Goal: Information Seeking & Learning: Learn about a topic

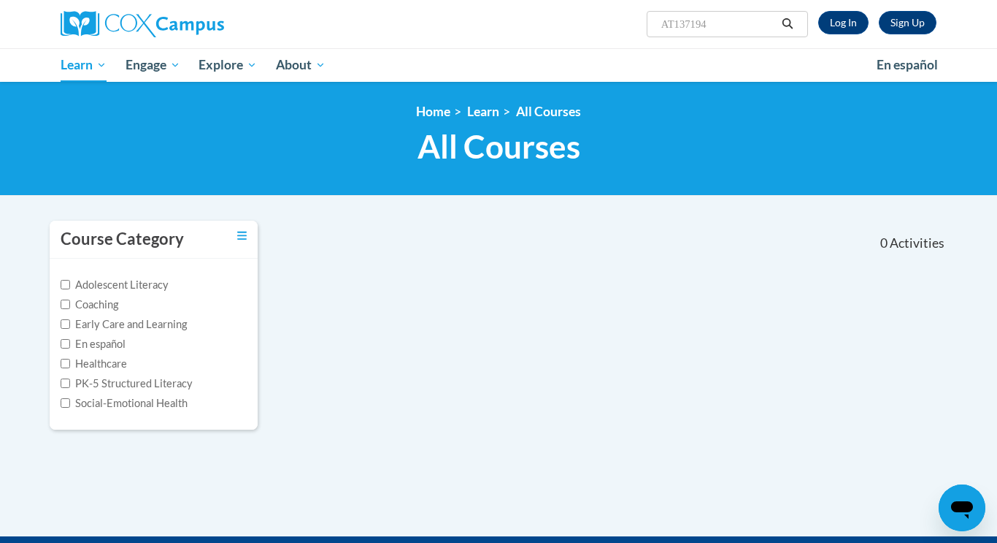
click at [710, 24] on input "AT137194" at bounding box center [718, 24] width 117 height 18
click at [675, 26] on input "AT137194" at bounding box center [718, 24] width 117 height 18
type input "AT 137194"
click at [678, 26] on input "AT 137194" at bounding box center [718, 24] width 117 height 18
type input "137194"
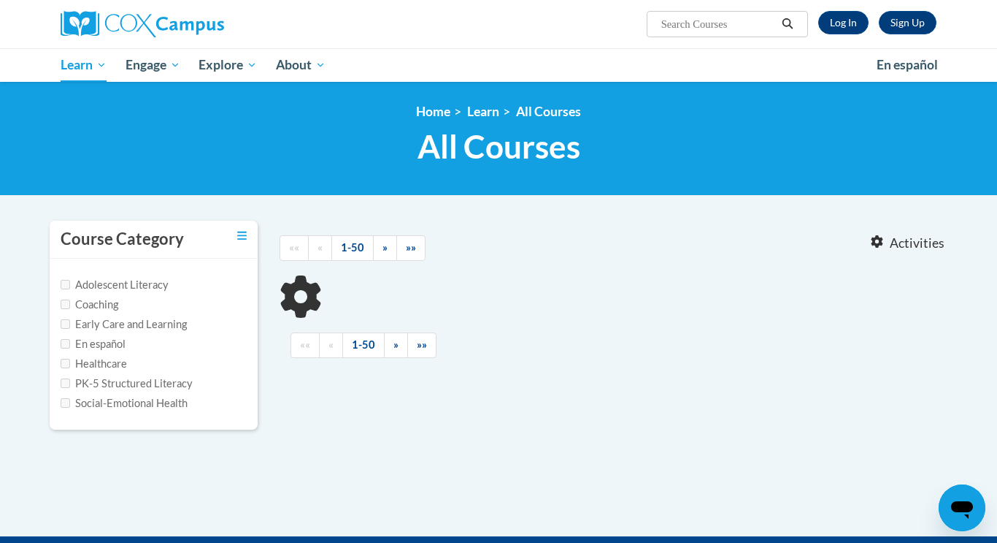
type input "137194"
drag, startPoint x: 704, startPoint y: 25, endPoint x: 635, endPoint y: 25, distance: 68.6
click at [635, 25] on div "Sign Up Log In Search Search... 137194" at bounding box center [648, 18] width 599 height 37
type input "build my brain"
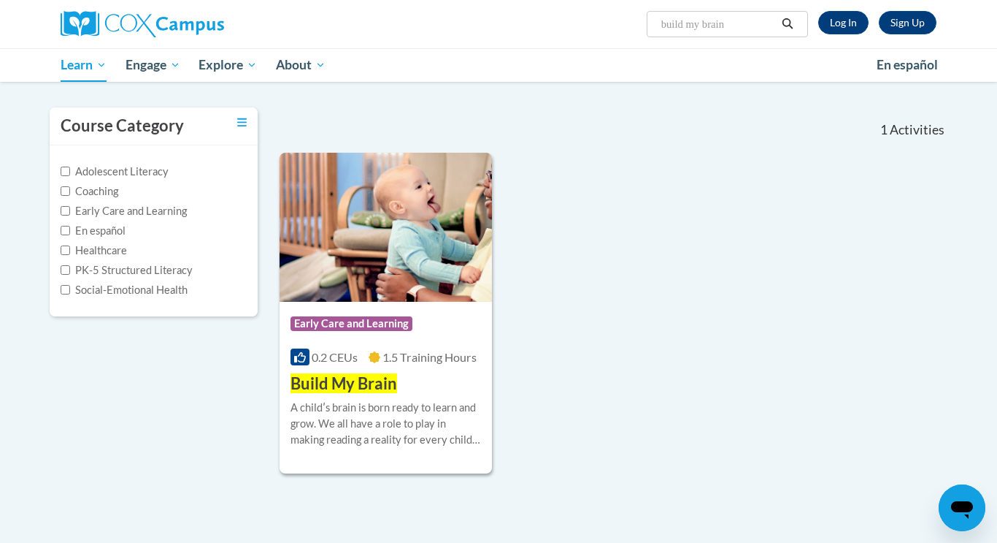
scroll to position [114, 0]
click at [423, 341] on div "Course Category: Early Care and Learning 0.2 CEUs 1.5 Training Hours COURSE Bui…" at bounding box center [386, 347] width 212 height 93
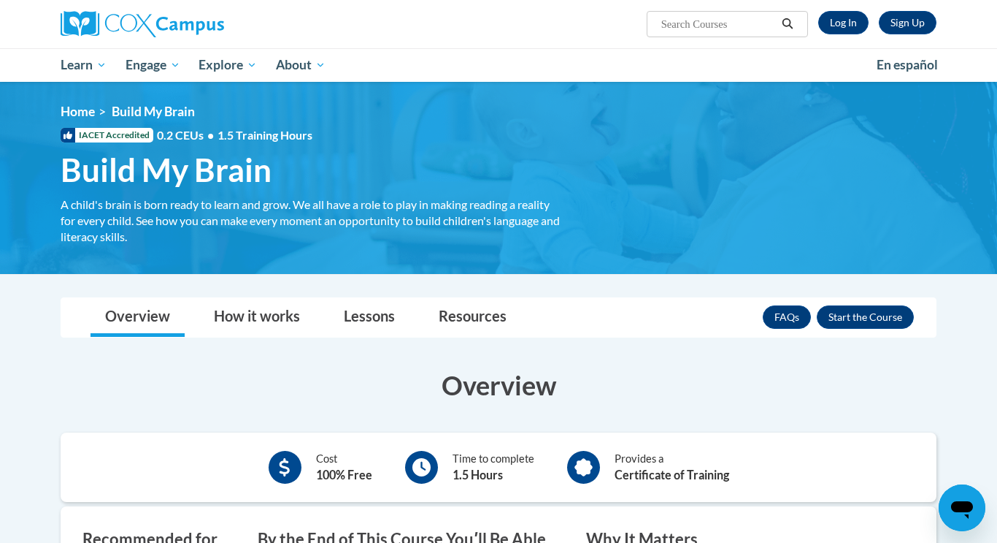
click at [711, 31] on input "Search..." at bounding box center [718, 24] width 117 height 18
type input "early learning and development standards"
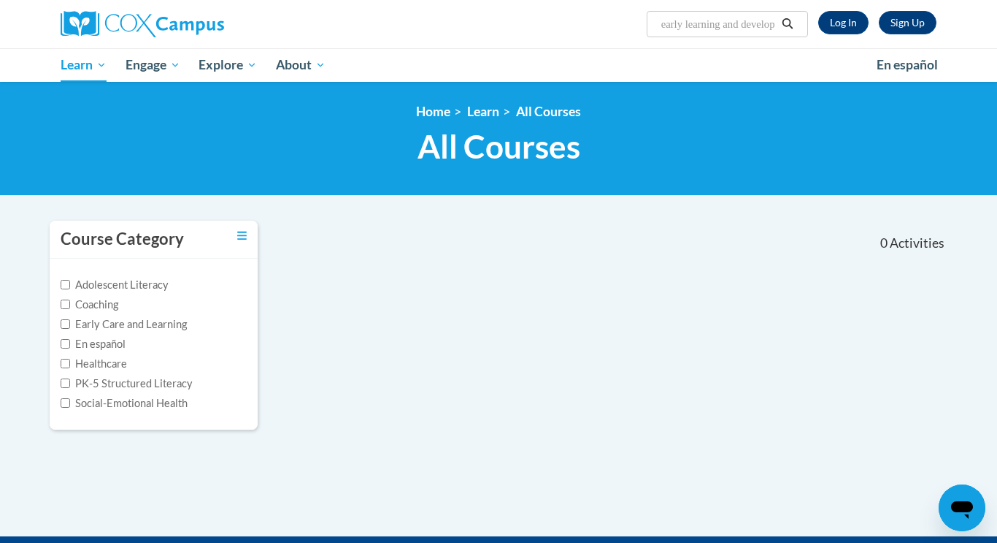
click at [751, 26] on input "early learning and development standards" at bounding box center [718, 24] width 117 height 18
click at [763, 22] on input "early learning and development standards" at bounding box center [718, 24] width 117 height 18
type input "early learning"
click at [727, 24] on input "early learning" at bounding box center [718, 24] width 117 height 18
type input "e"
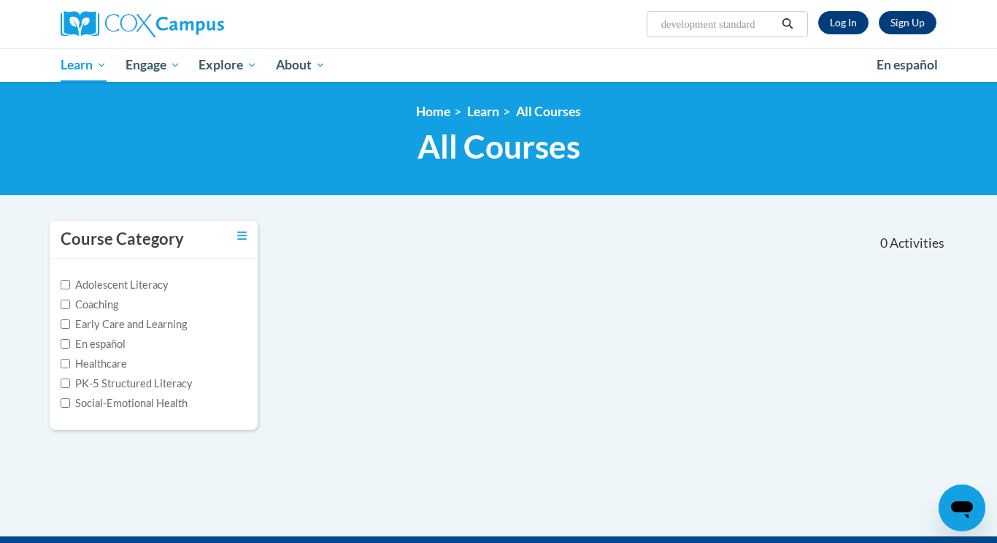
type input "development standards"
click at [724, 20] on input "development standards" at bounding box center [718, 24] width 117 height 18
click at [772, 26] on input "development standards" at bounding box center [718, 24] width 117 height 18
type input "d"
click at [843, 24] on link "Log In" at bounding box center [844, 22] width 50 height 23
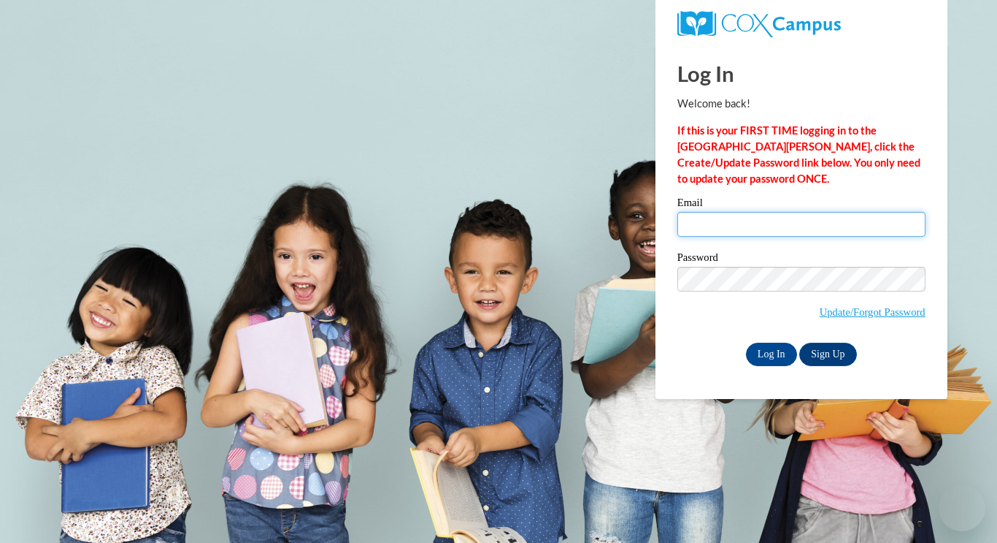
type input "christine.alexander@bcesc.org"
click at [882, 230] on input "christine.alexander@bcesc.org" at bounding box center [802, 224] width 248 height 25
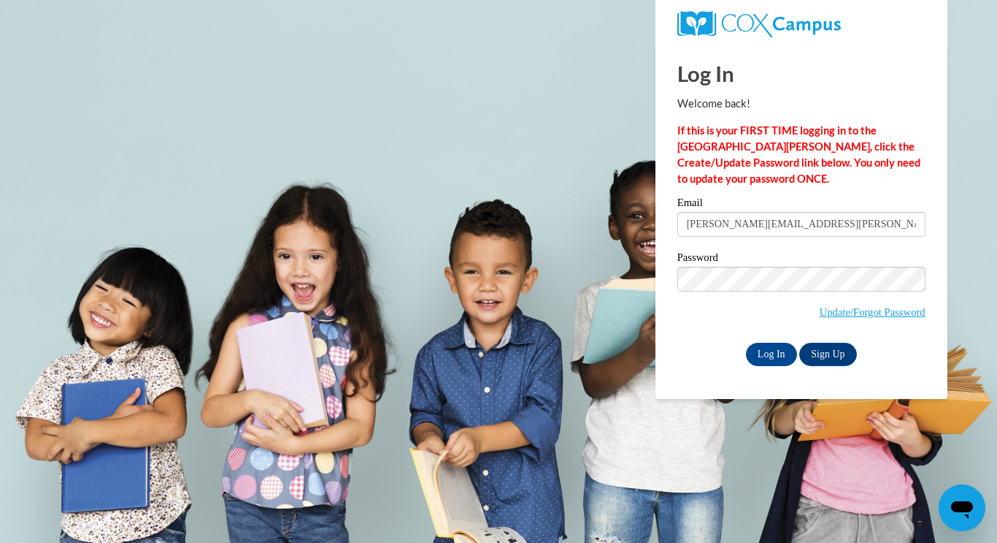
click at [678, 362] on div "Log In Sign Up" at bounding box center [802, 353] width 248 height 23
click at [775, 354] on input "Log In" at bounding box center [771, 353] width 51 height 23
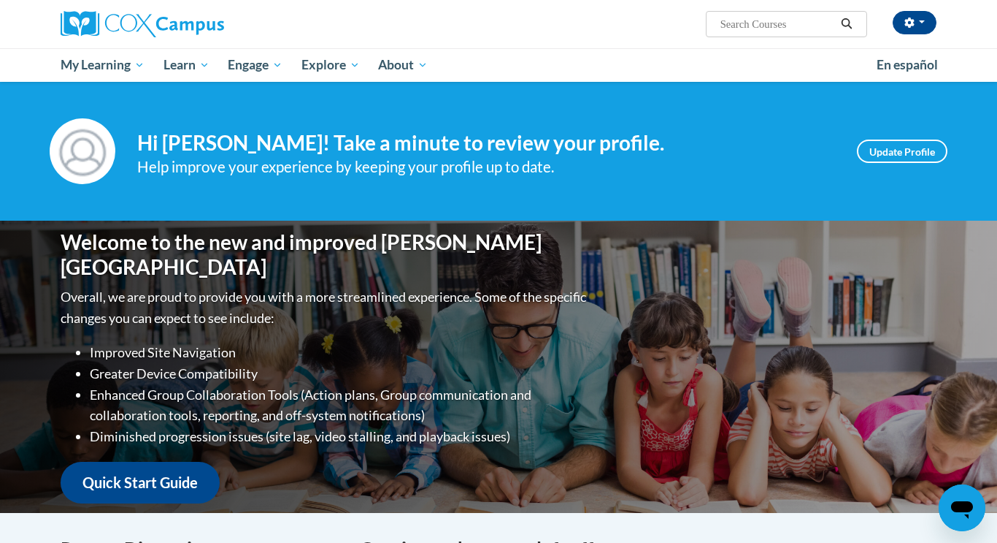
click at [789, 20] on input "Search..." at bounding box center [777, 24] width 117 height 18
type input "early learning and development standards"
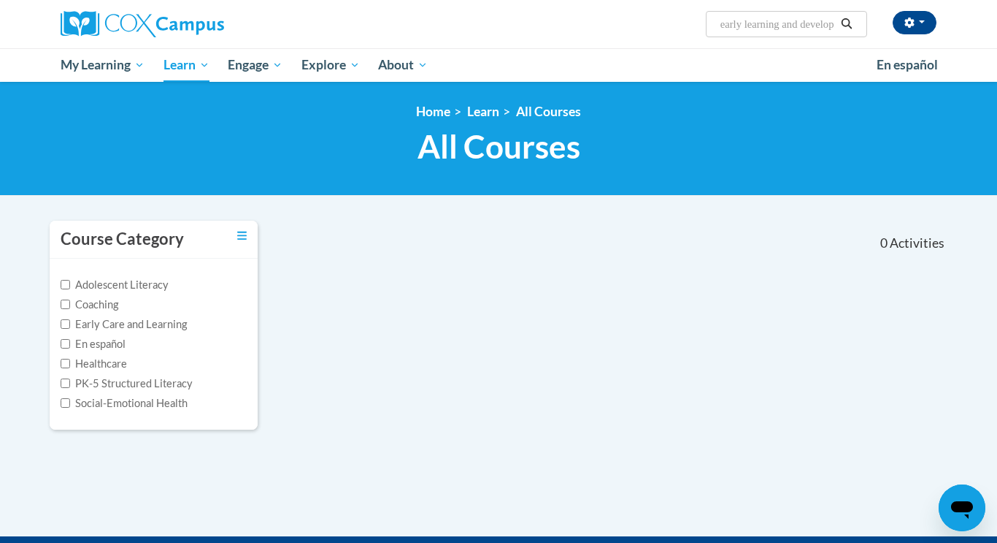
click at [825, 23] on input "early learning and development standards" at bounding box center [777, 24] width 117 height 18
type input "e"
type input "ST10129633"
drag, startPoint x: 793, startPoint y: 25, endPoint x: 703, endPoint y: 19, distance: 90.0
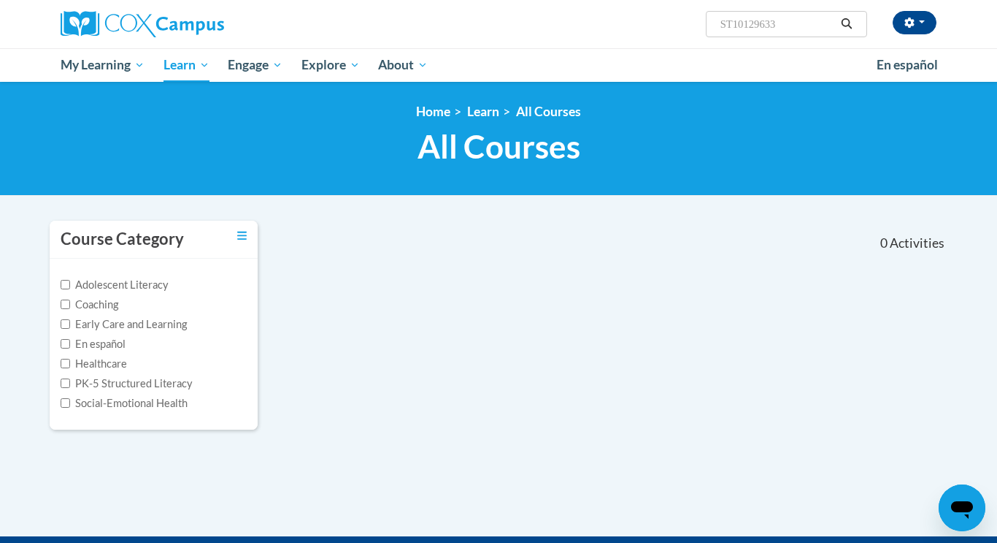
click at [703, 19] on div "Christine Alexander (America/New_York UTC-04:00) My Profile Inbox My Transcript…" at bounding box center [648, 18] width 599 height 37
click at [765, 20] on input "Search..." at bounding box center [777, 24] width 117 height 18
type input "build my brain"
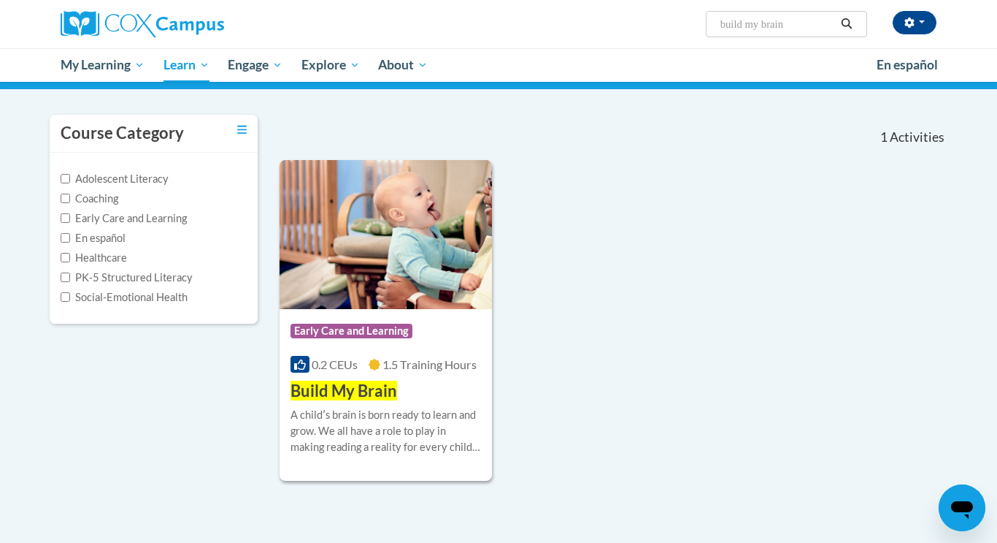
scroll to position [107, 0]
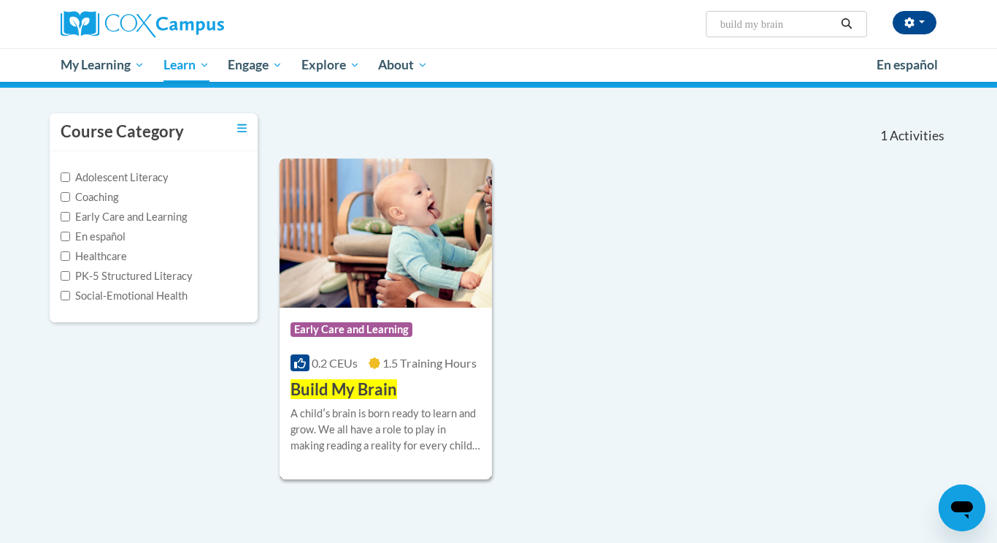
click at [388, 337] on span "Early Care and Learning" at bounding box center [354, 331] width 126 height 18
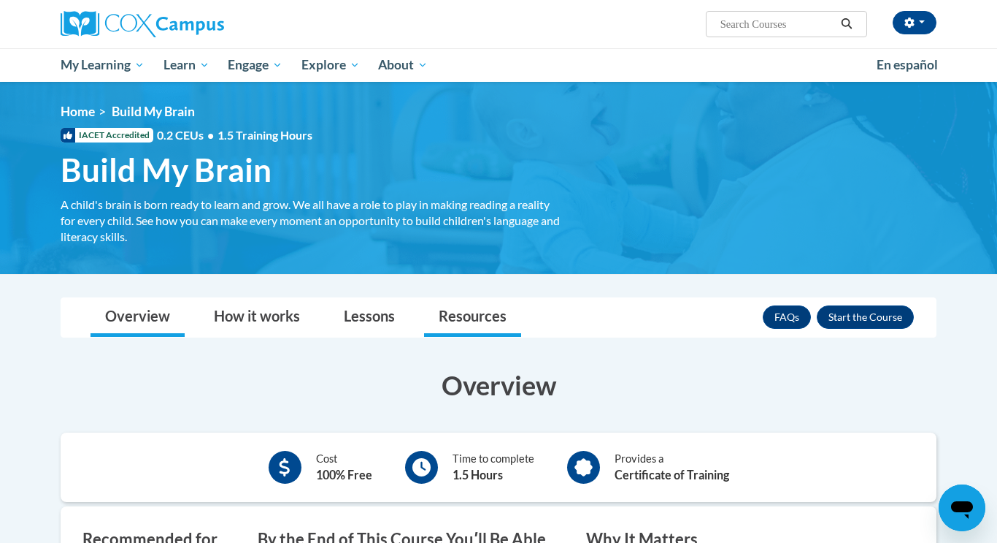
scroll to position [1, 0]
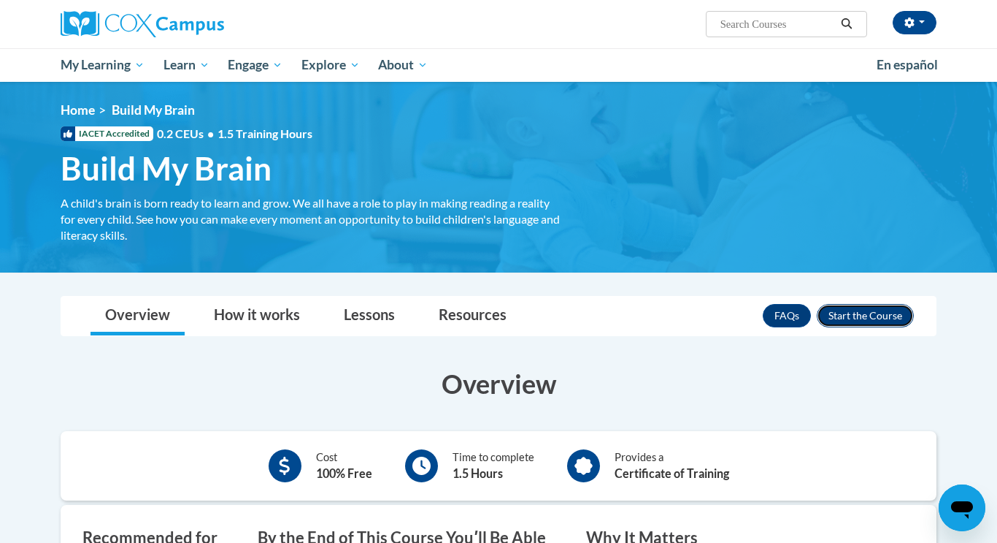
click at [895, 315] on button "Enroll" at bounding box center [865, 315] width 97 height 23
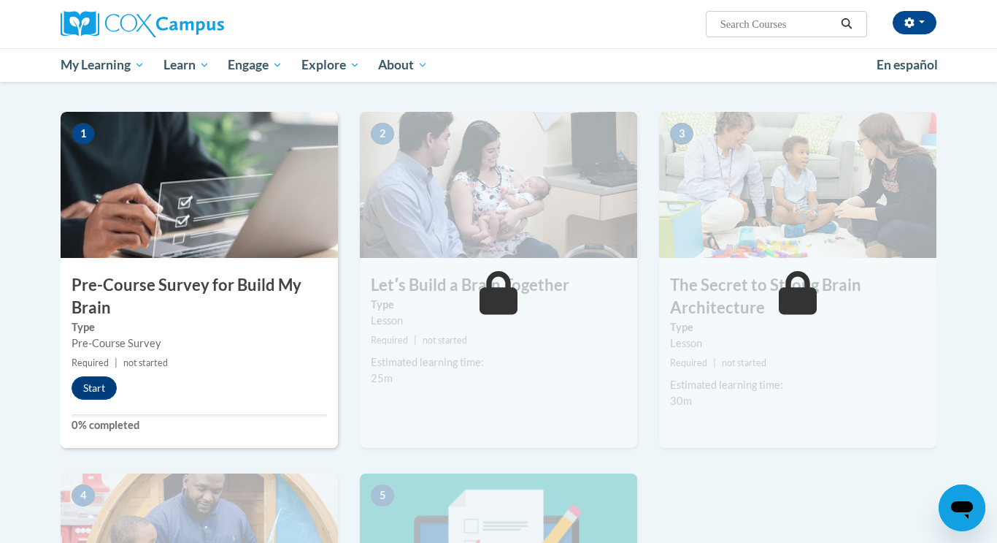
scroll to position [271, 0]
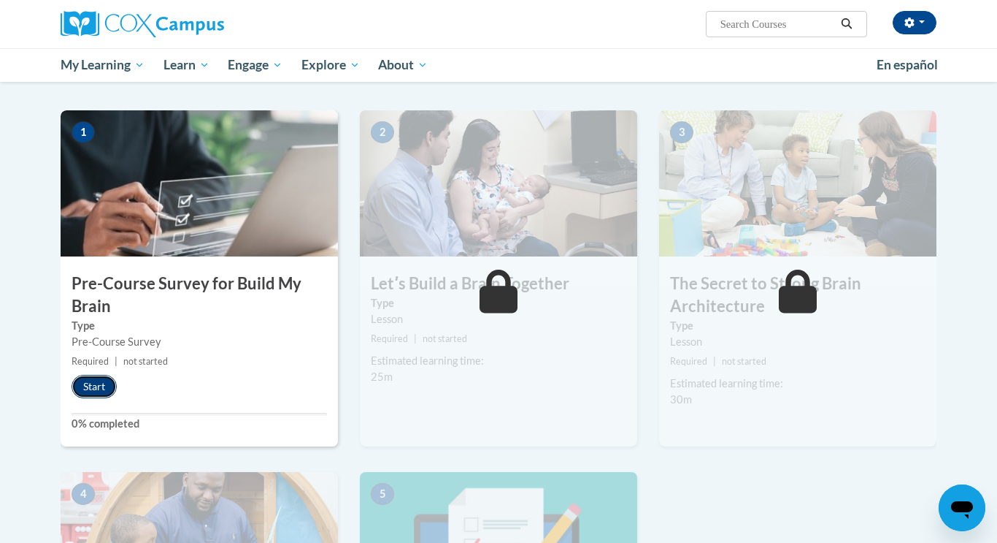
click at [95, 388] on button "Start" at bounding box center [94, 386] width 45 height 23
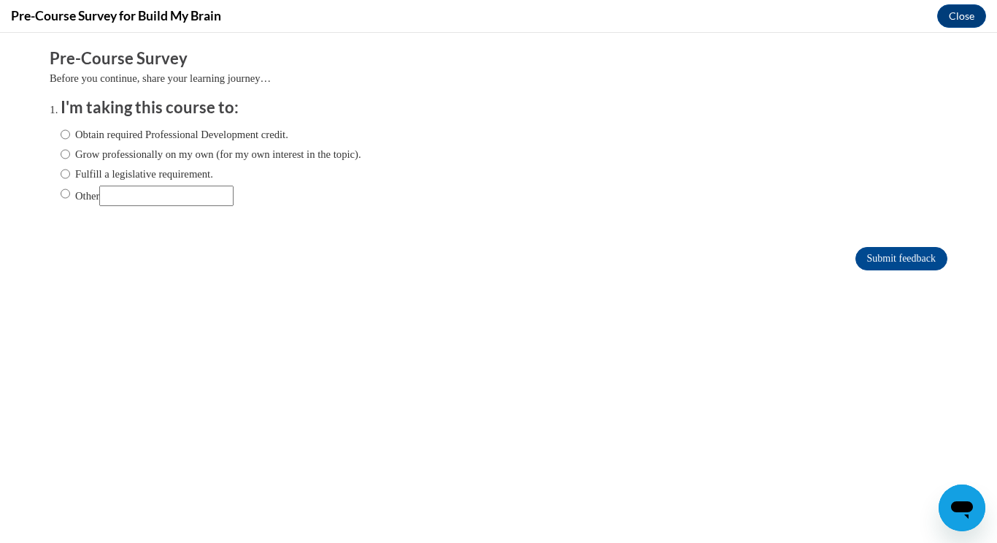
scroll to position [0, 0]
click at [64, 134] on input "Obtain required Professional Development credit." at bounding box center [65, 134] width 9 height 16
radio input "true"
click at [881, 248] on input "Submit feedback" at bounding box center [902, 258] width 92 height 23
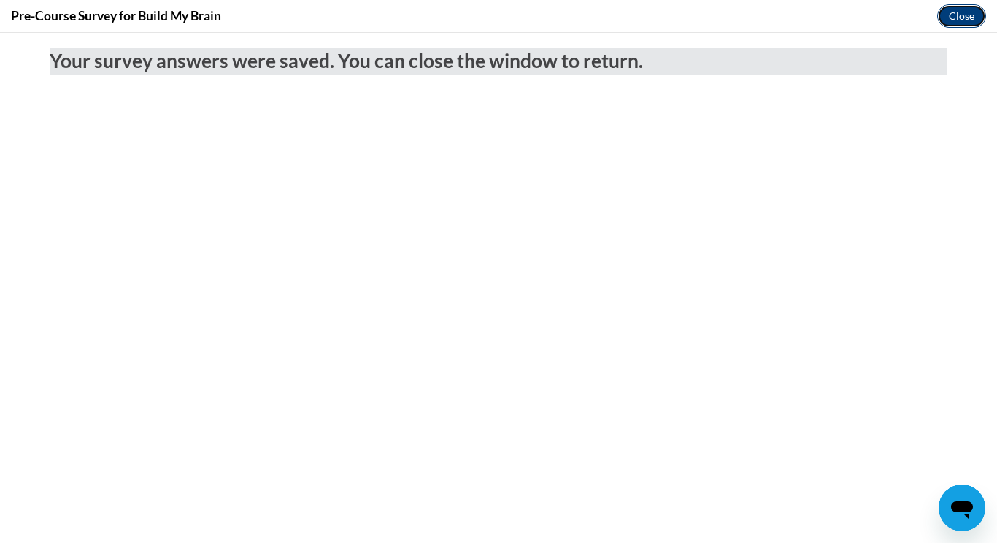
click at [960, 14] on button "Close" at bounding box center [962, 15] width 49 height 23
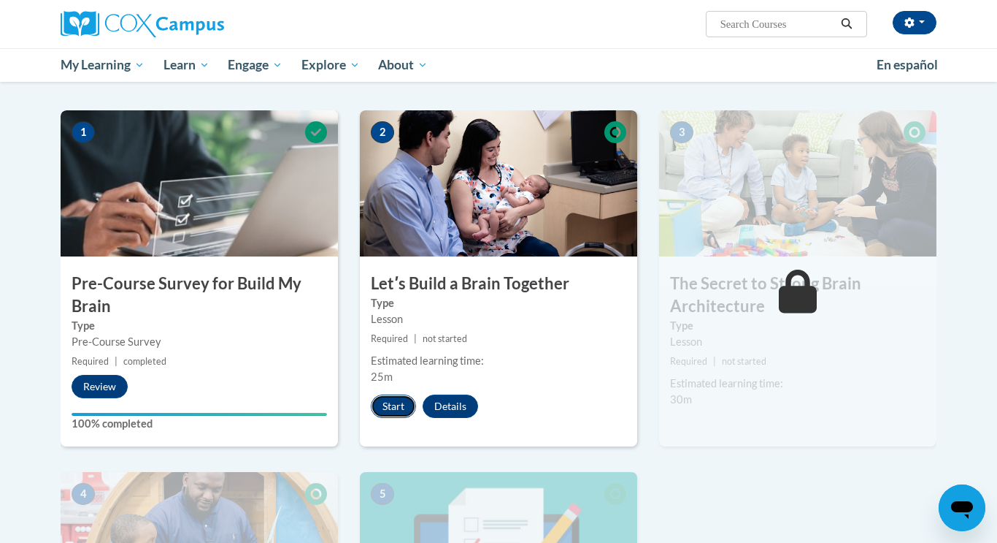
click at [398, 401] on button "Start" at bounding box center [393, 405] width 45 height 23
